Goal: Information Seeking & Learning: Learn about a topic

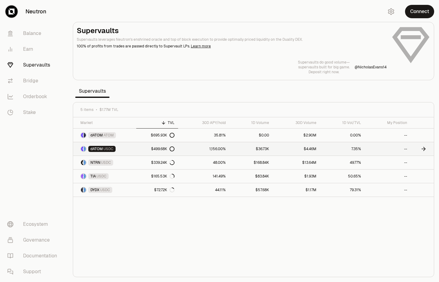
click at [104, 147] on span "USDC" at bounding box center [109, 148] width 10 height 5
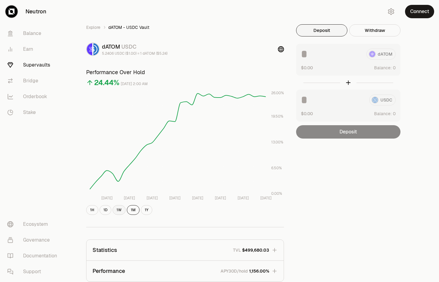
click at [118, 208] on button "1W" at bounding box center [119, 210] width 13 height 10
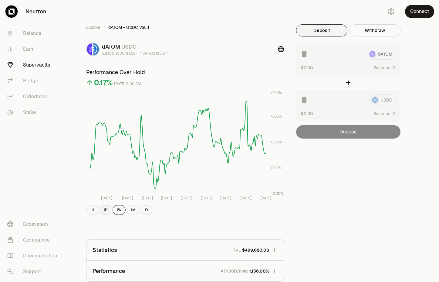
click at [104, 209] on button "1D" at bounding box center [106, 210] width 12 height 10
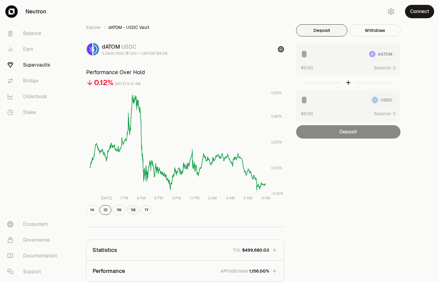
click at [132, 210] on button "1M" at bounding box center [133, 210] width 13 height 10
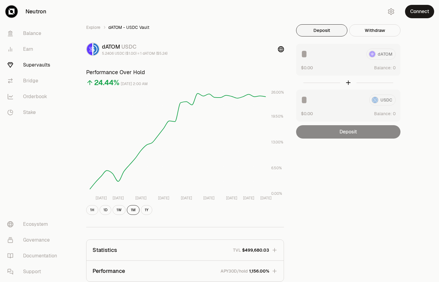
click at [334, 225] on div "Explore dATOM - USDC Vault dATOM USDC 5.2406 USDC ($1.00) = 1 dATOM ($5.24) Per…" at bounding box center [254, 196] width 350 height 344
click at [93, 28] on link "Explore" at bounding box center [93, 27] width 14 height 6
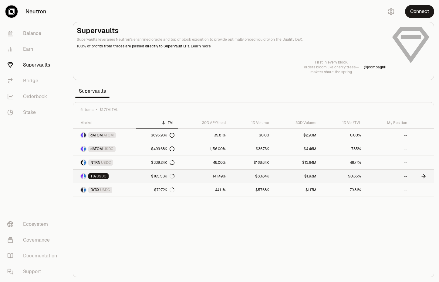
click at [101, 176] on span "USDC" at bounding box center [102, 176] width 10 height 5
